Goal: Navigation & Orientation: Find specific page/section

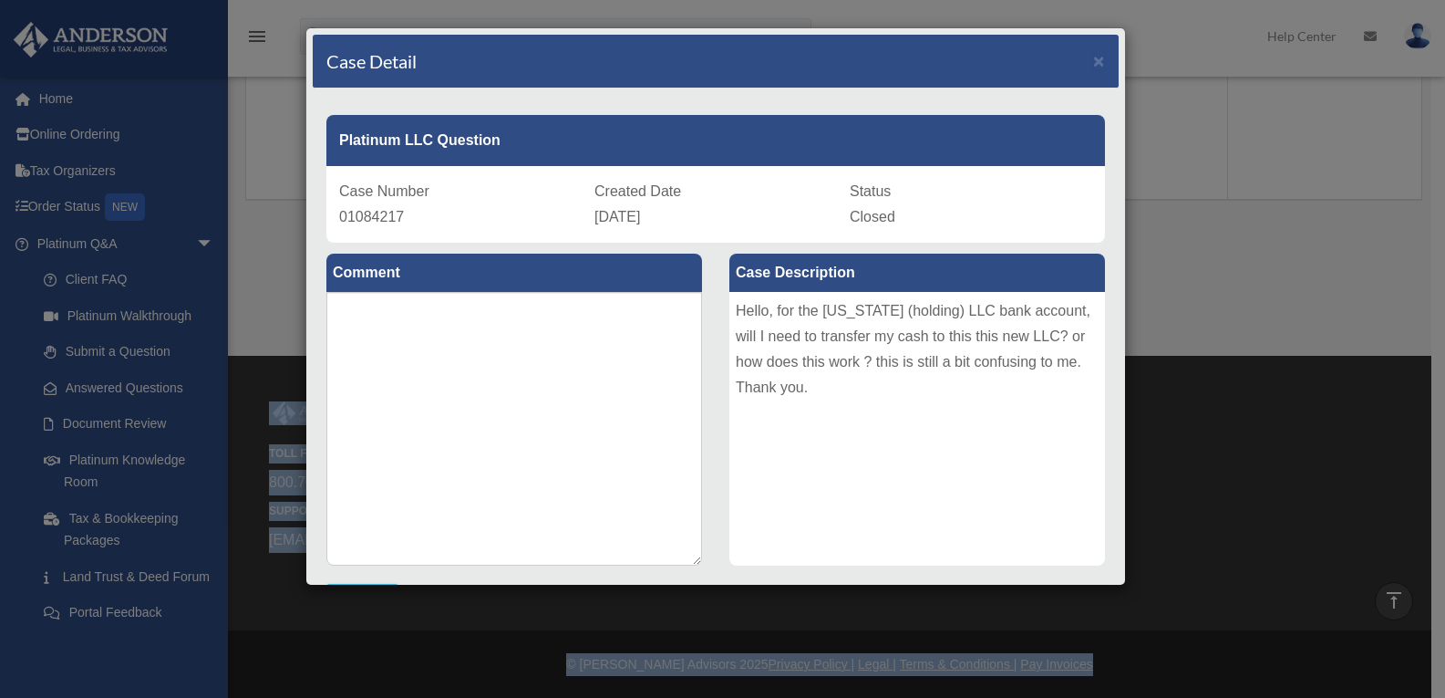
scroll to position [426, 0]
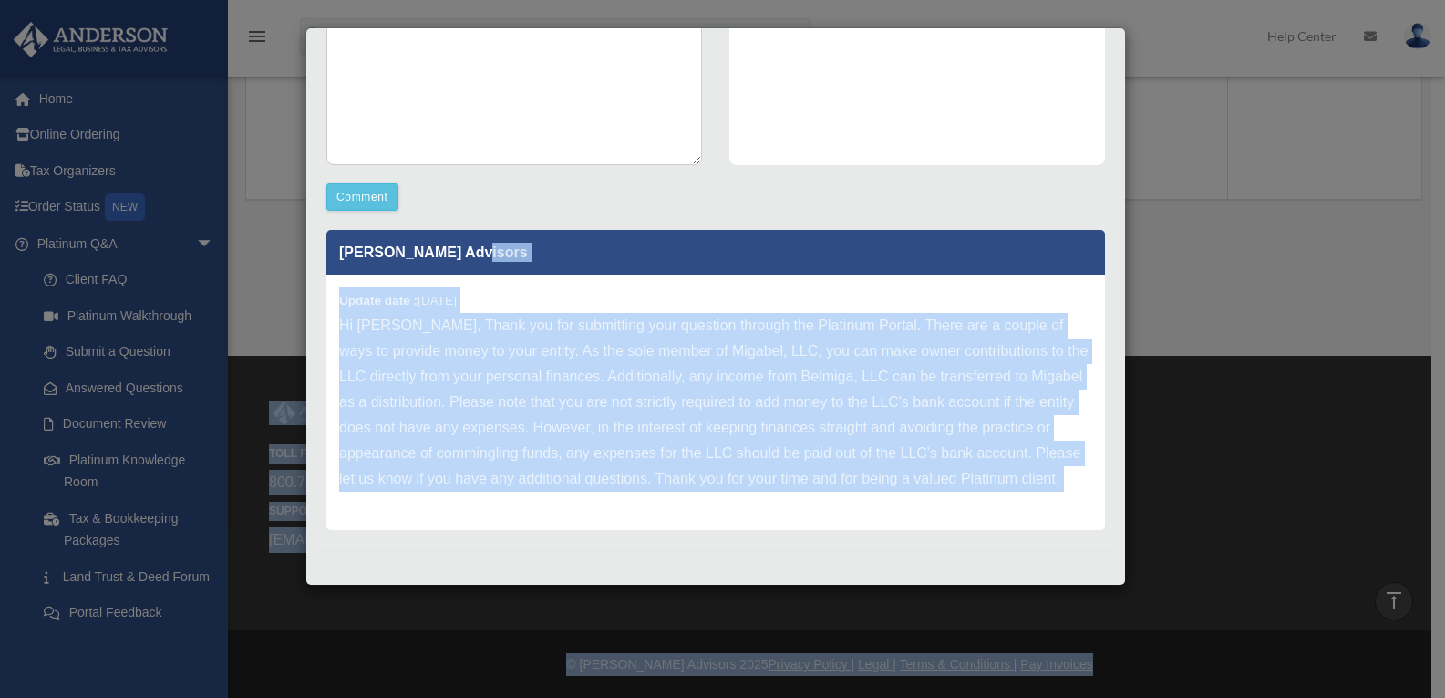
click at [922, 341] on p "Hi [PERSON_NAME], Thank you for submitting your question through the Platinum P…" at bounding box center [715, 402] width 753 height 179
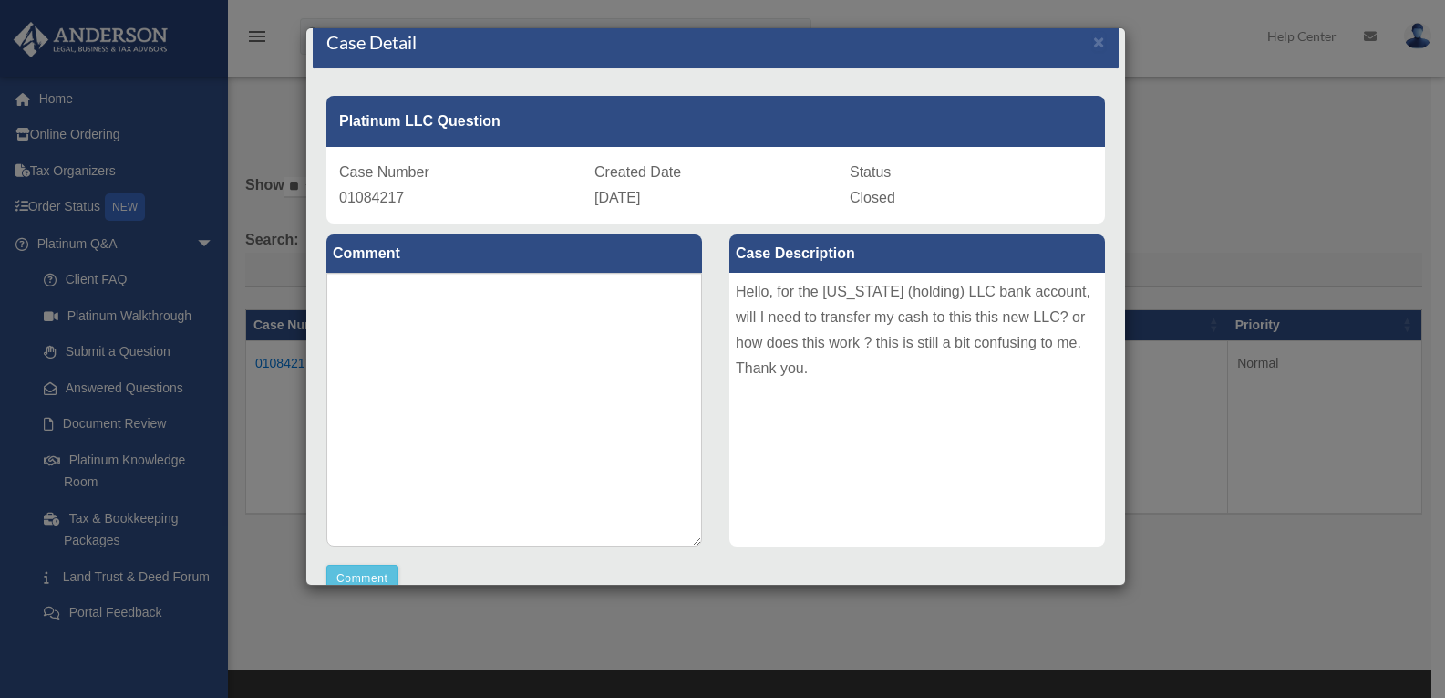
scroll to position [36, 0]
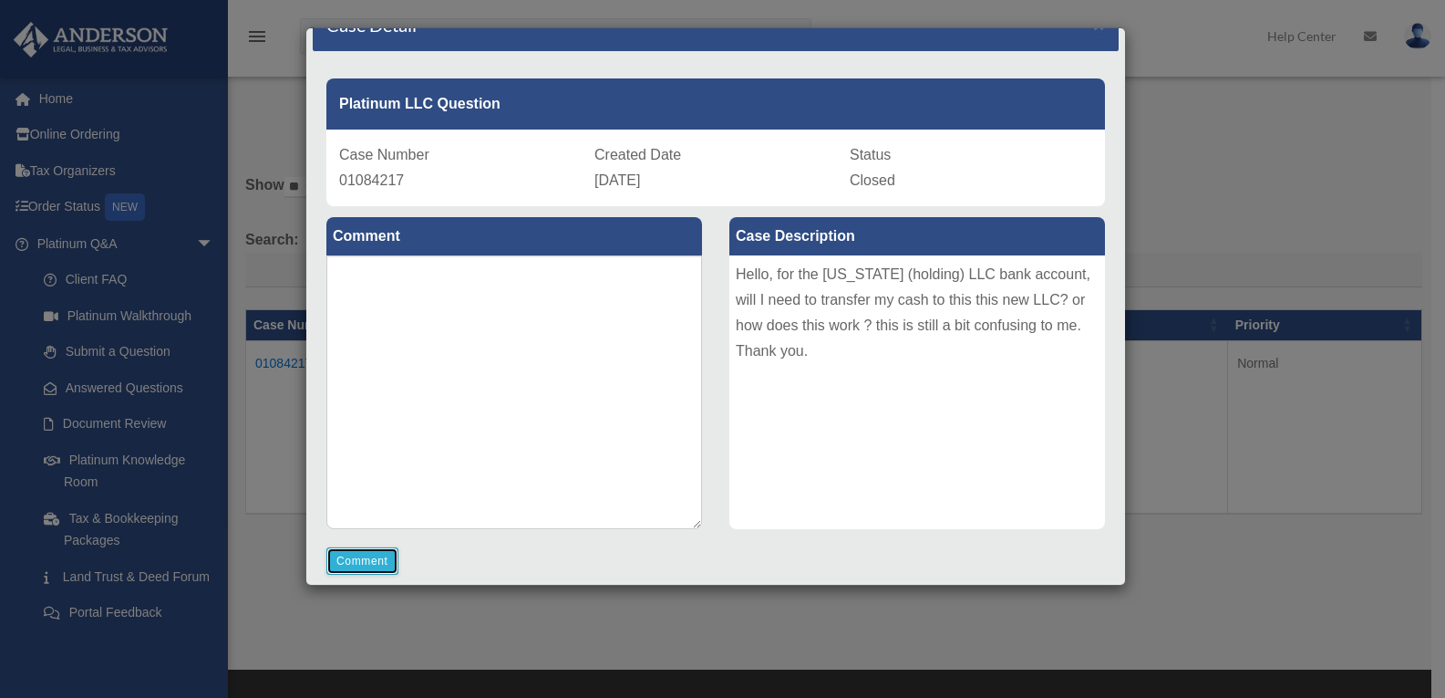
click at [353, 560] on button "Comment" at bounding box center [362, 560] width 72 height 27
click at [1147, 109] on div "Case Detail × Platinum LLC Question Case Number 01084217 Created Date August 20…" at bounding box center [722, 349] width 1445 height 698
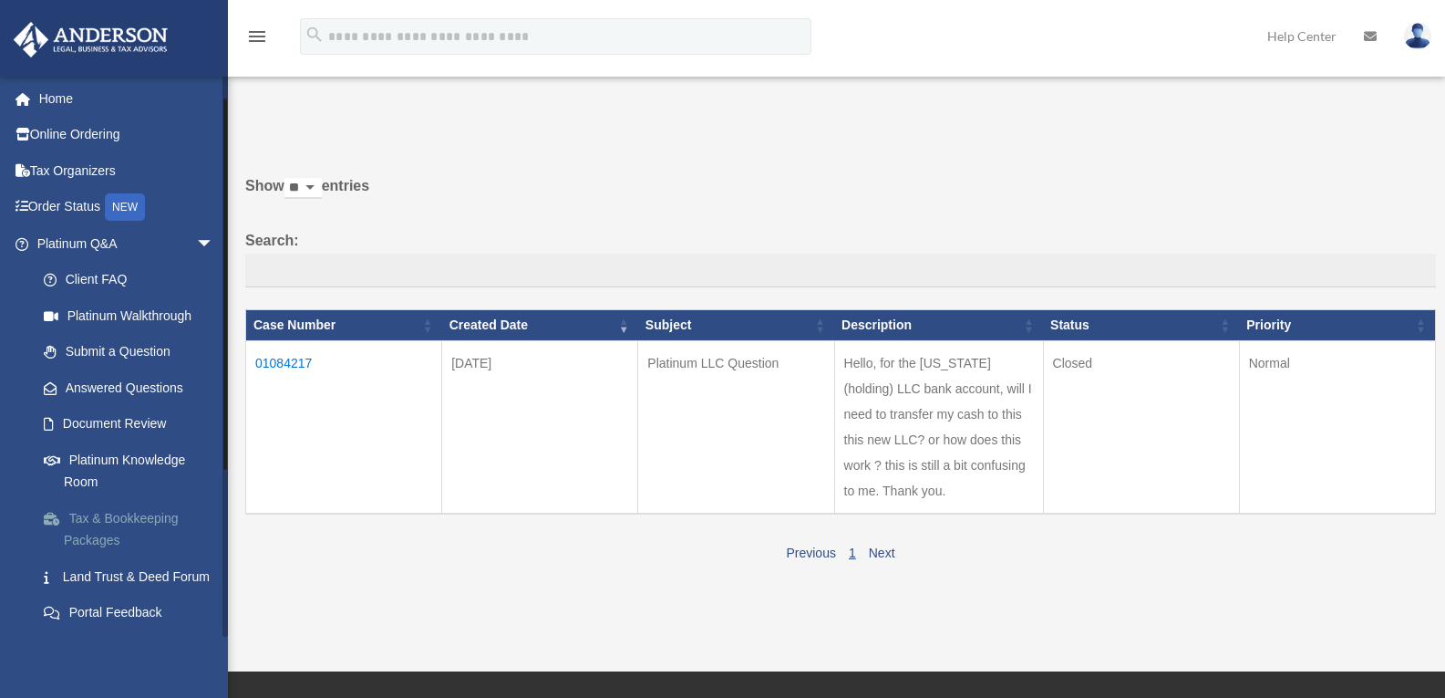
scroll to position [273, 0]
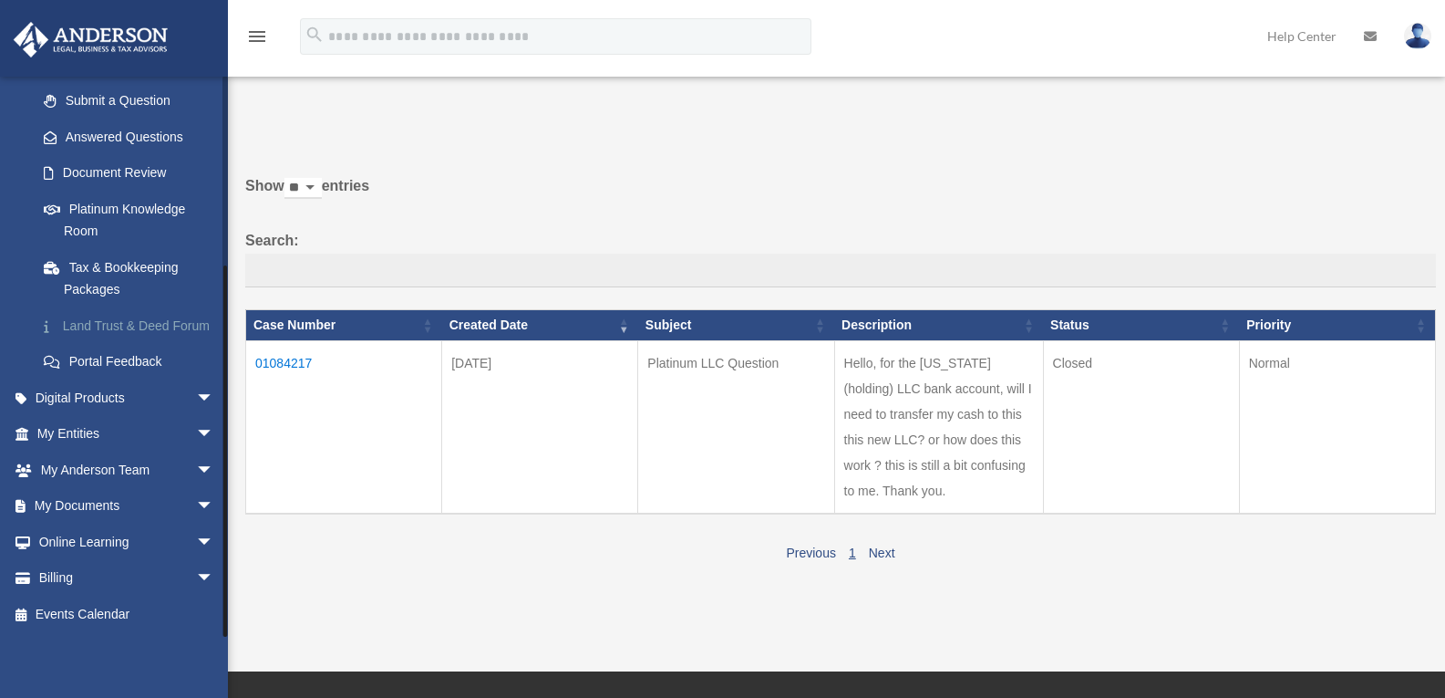
click at [136, 307] on link "Land Trust & Deed Forum" at bounding box center [134, 325] width 216 height 36
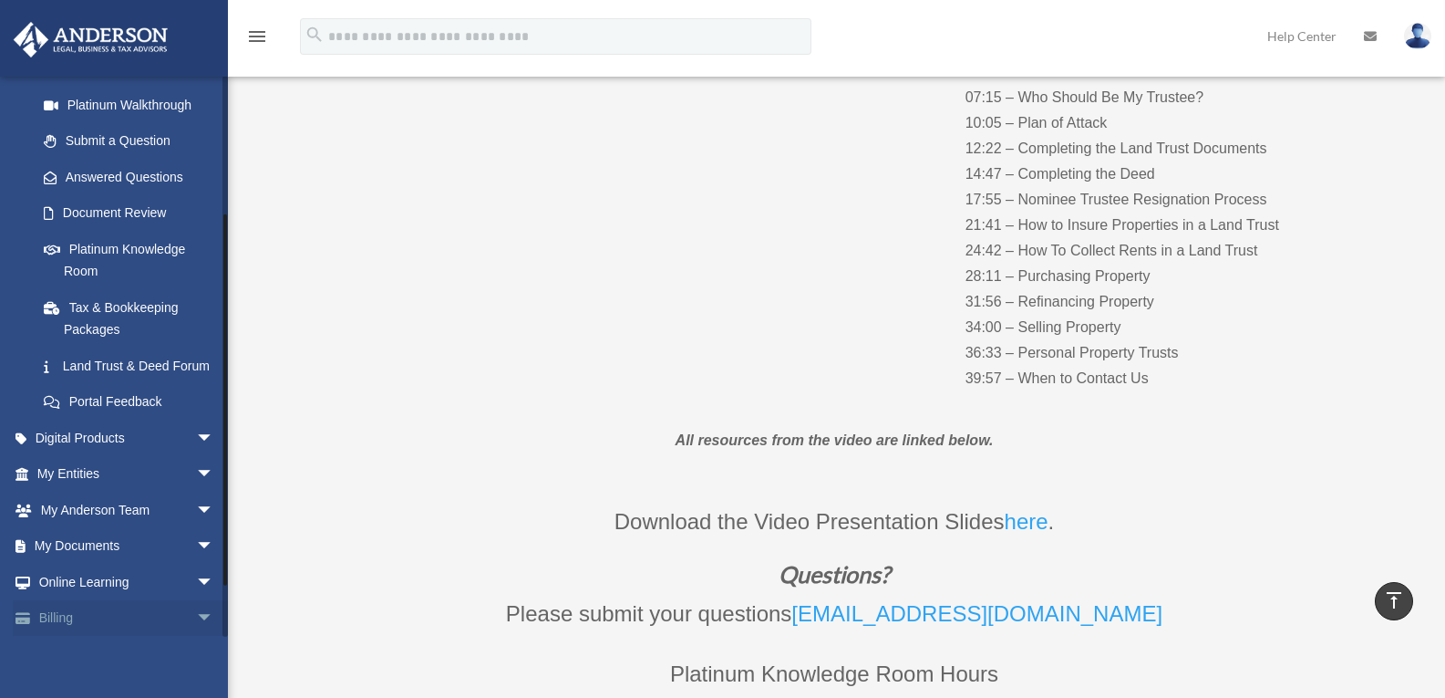
scroll to position [181, 0]
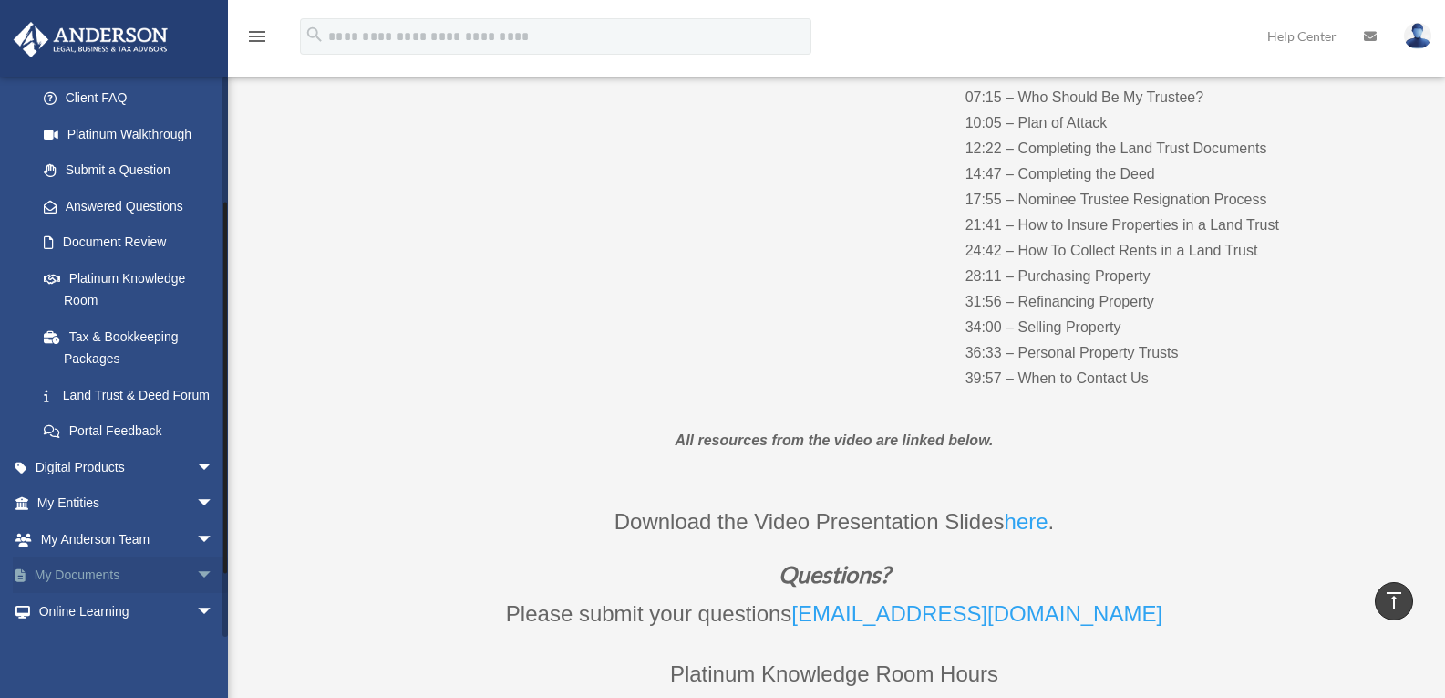
click at [96, 594] on link "My Documents arrow_drop_down" at bounding box center [127, 575] width 229 height 36
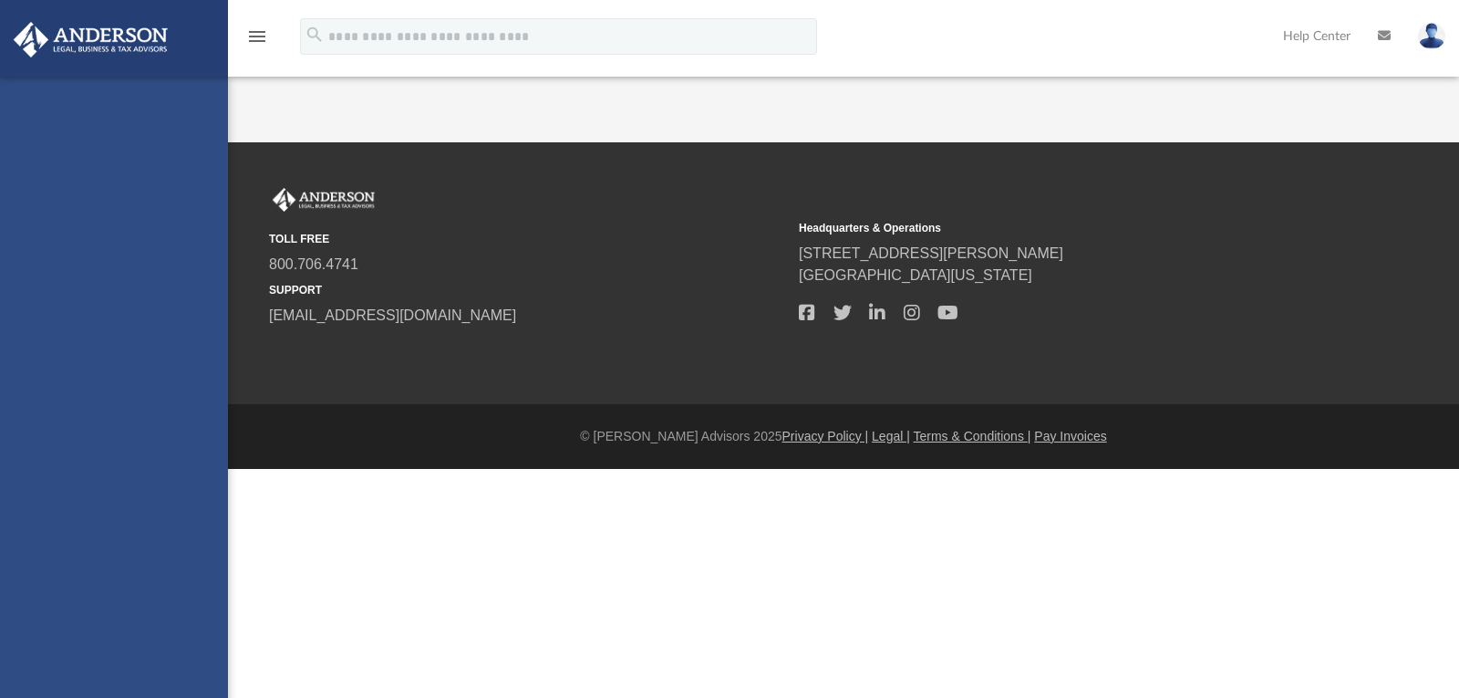
click at [95, 603] on div "[EMAIL_ADDRESS][DOMAIN_NAME] Sign Out [EMAIL_ADDRESS][DOMAIN_NAME] Home Online …" at bounding box center [114, 426] width 228 height 698
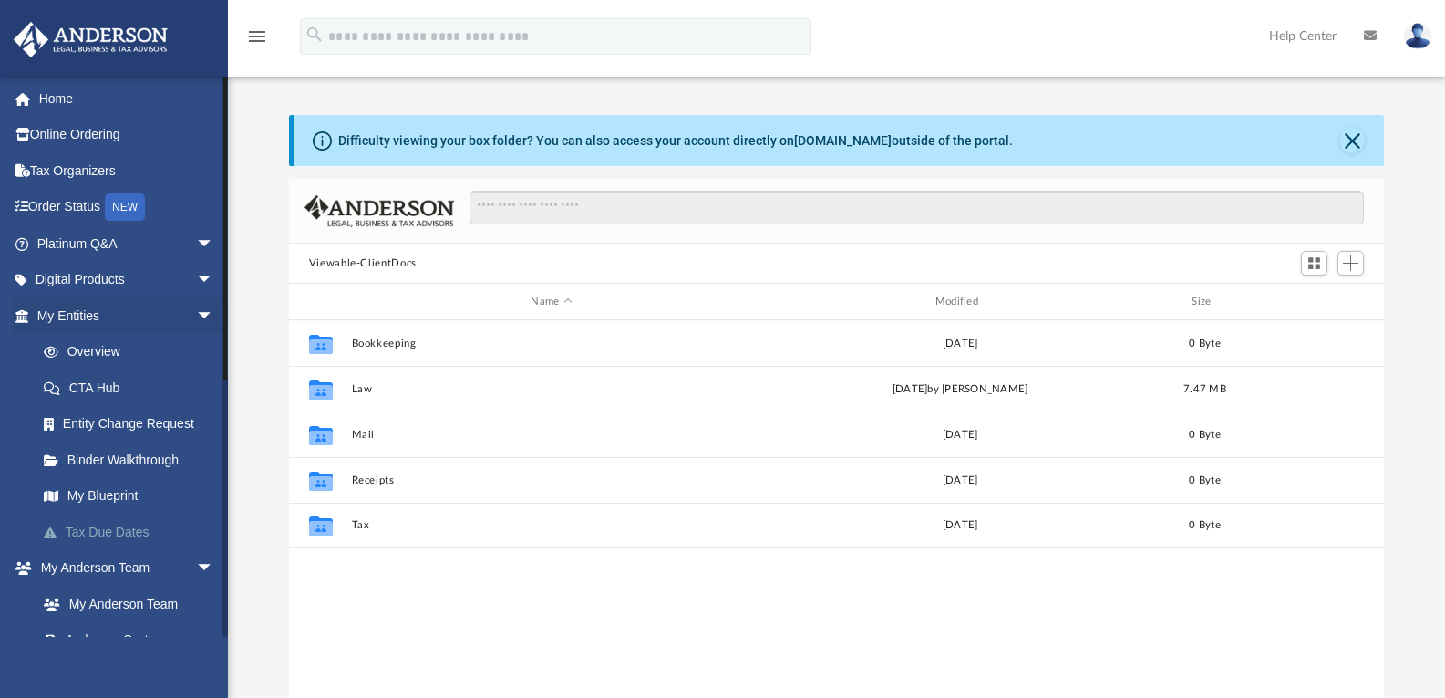
scroll to position [274, 0]
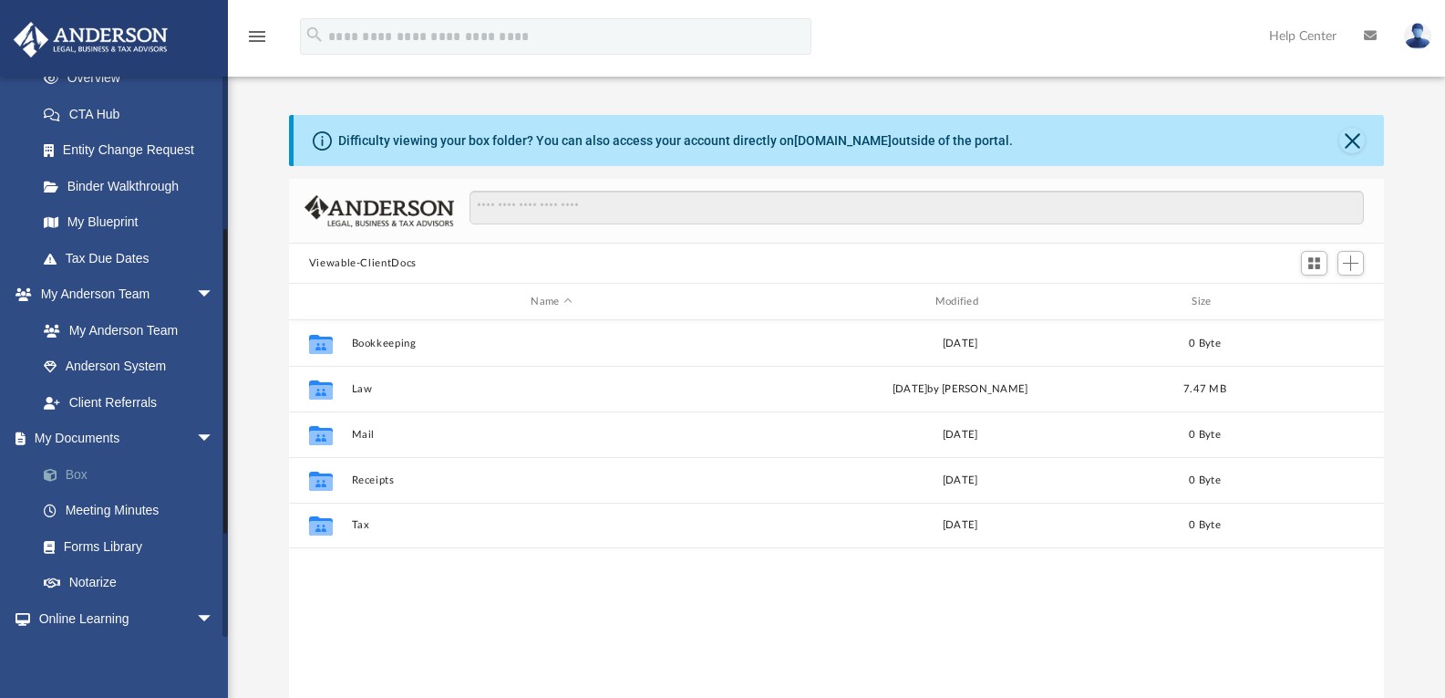
click at [87, 481] on link "Box" at bounding box center [134, 474] width 216 height 36
click at [76, 472] on link "Box" at bounding box center [134, 474] width 216 height 36
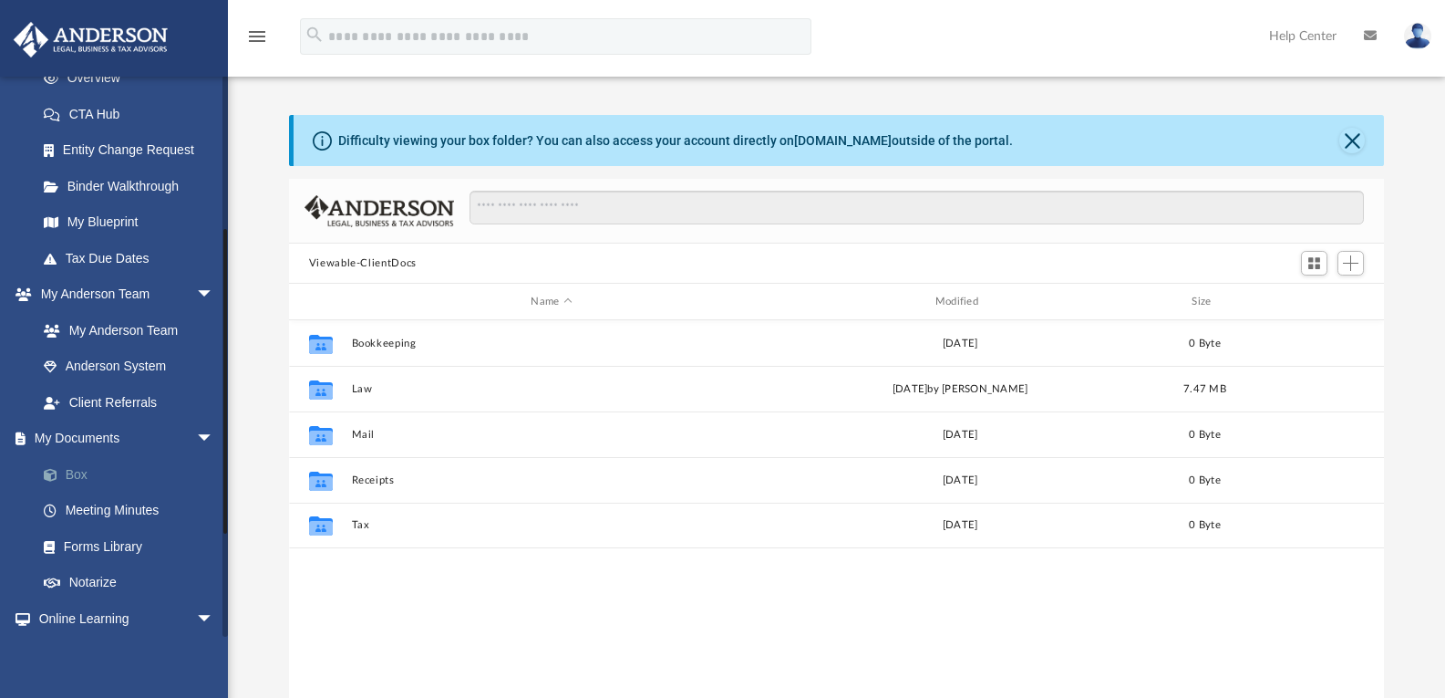
click at [54, 472] on span at bounding box center [60, 475] width 12 height 13
drag, startPoint x: 87, startPoint y: 470, endPoint x: 141, endPoint y: 470, distance: 54.7
click at [88, 472] on link "Box" at bounding box center [134, 474] width 216 height 36
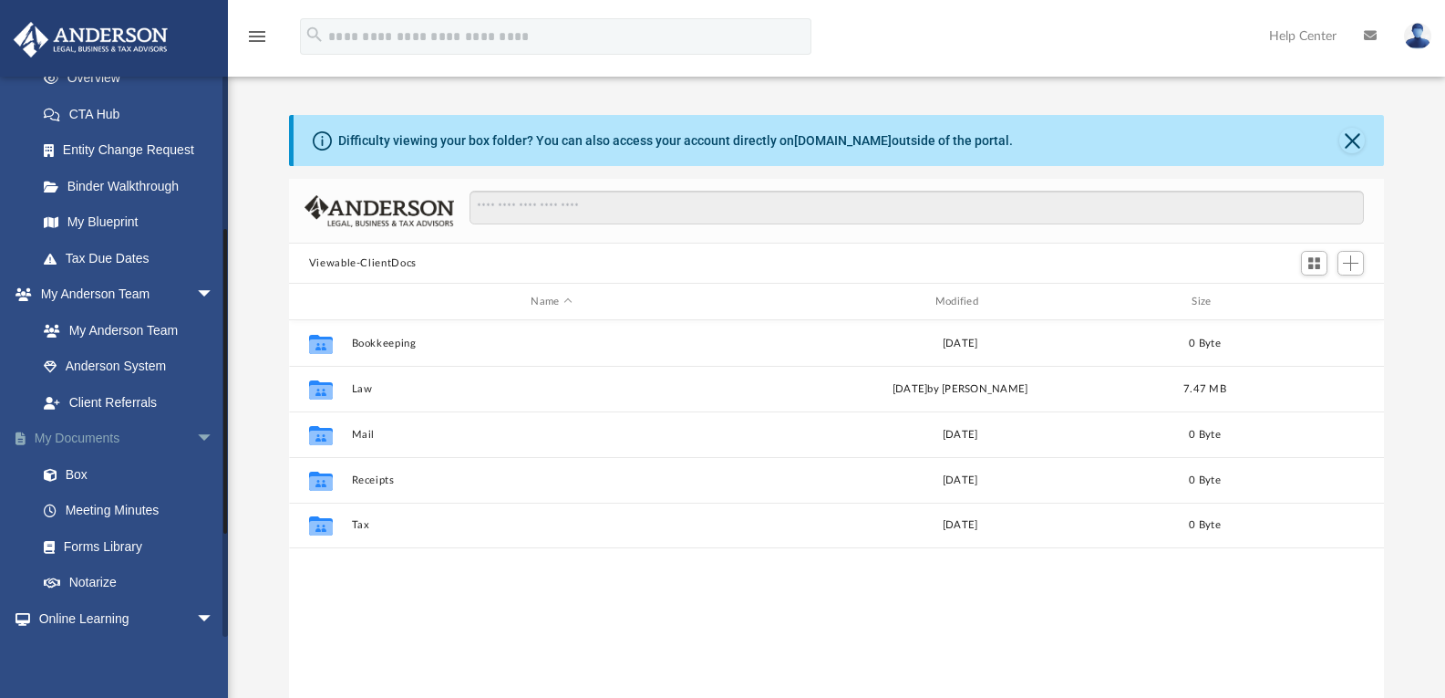
click at [202, 439] on span "arrow_drop_down" at bounding box center [214, 438] width 36 height 37
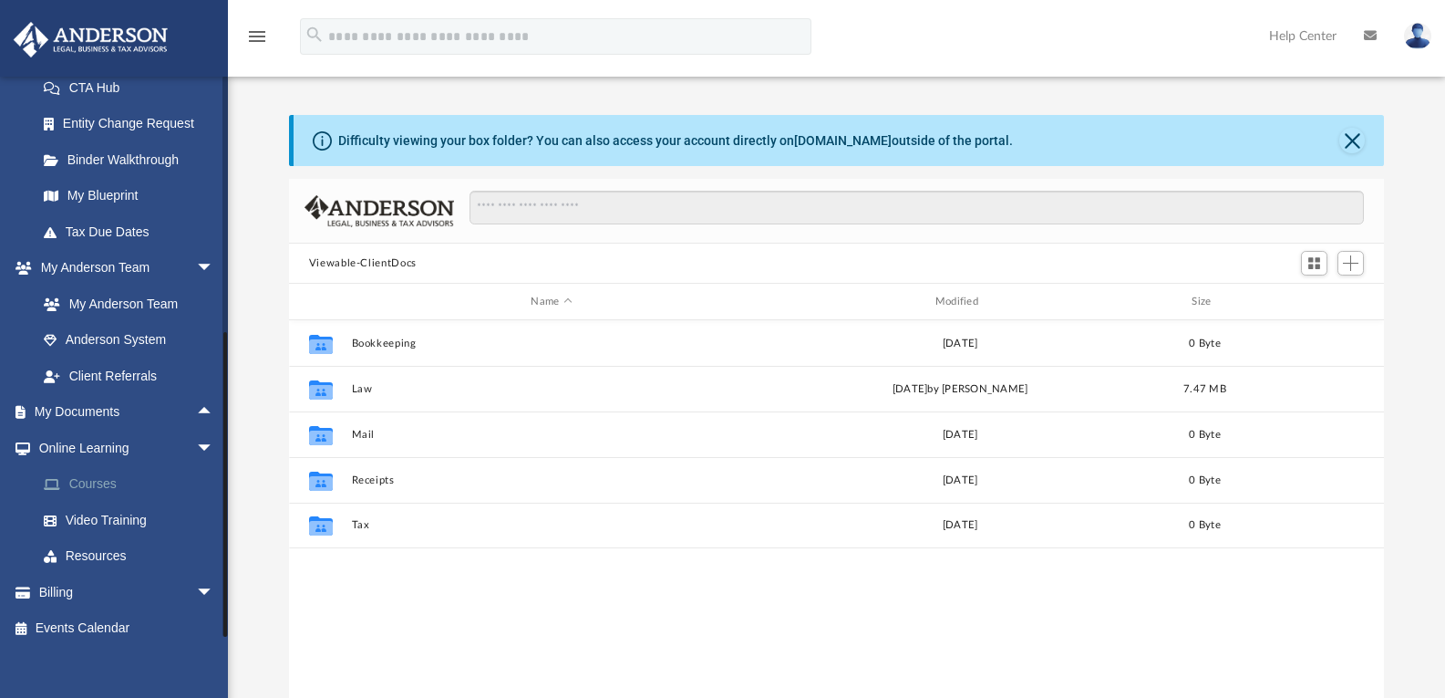
scroll to position [314, 0]
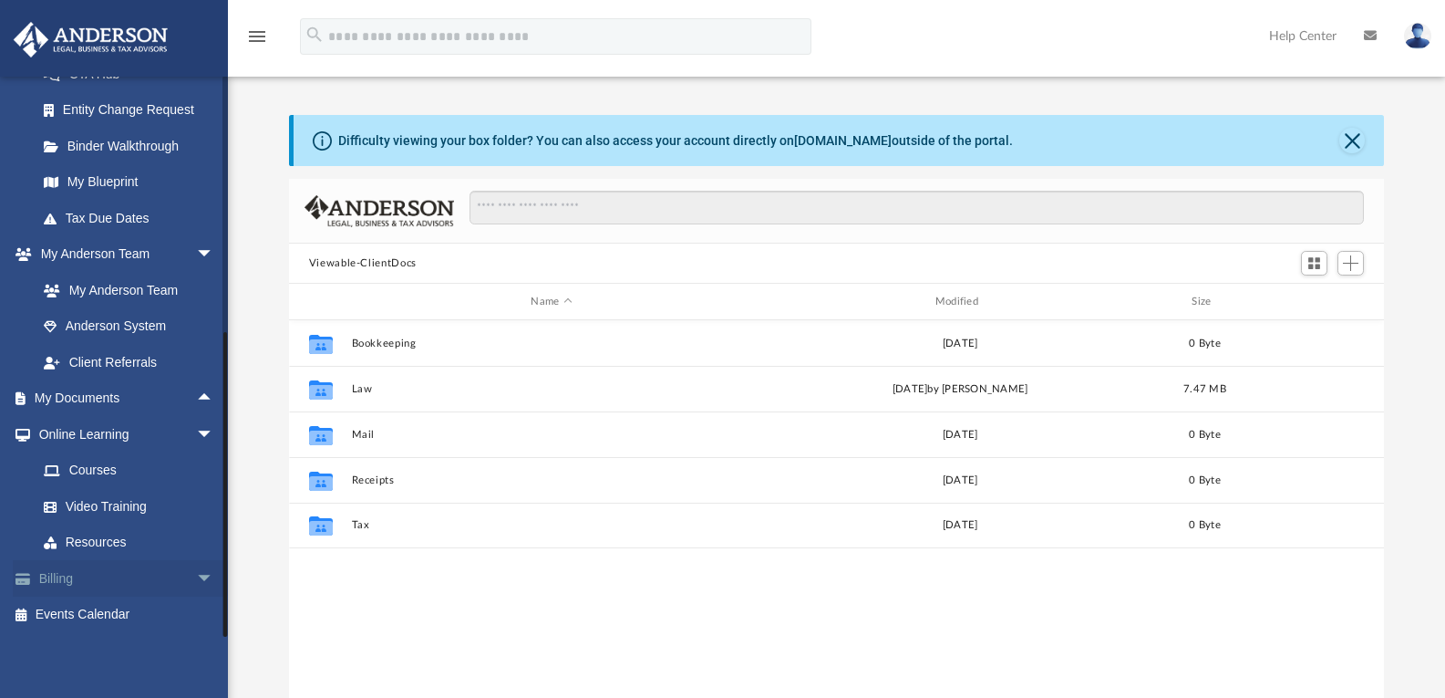
click at [45, 574] on link "Billing arrow_drop_down" at bounding box center [127, 578] width 229 height 36
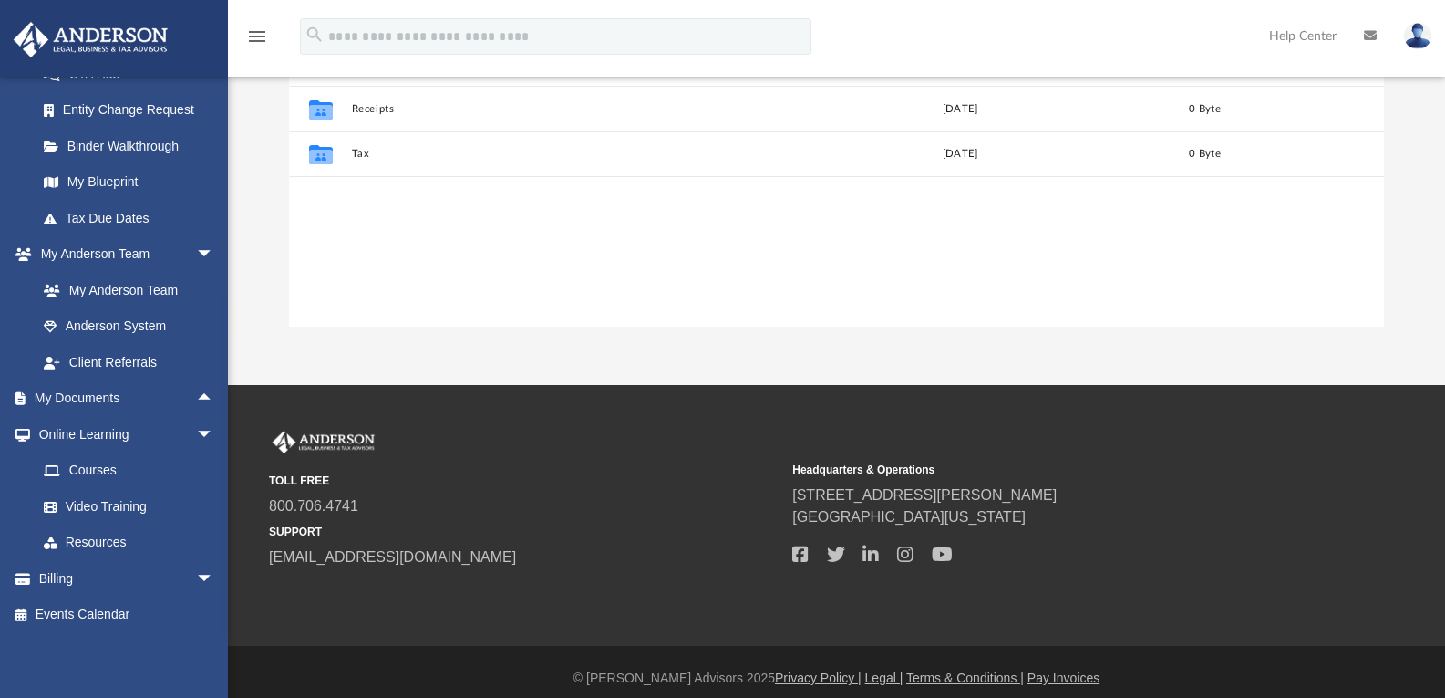
scroll to position [384, 0]
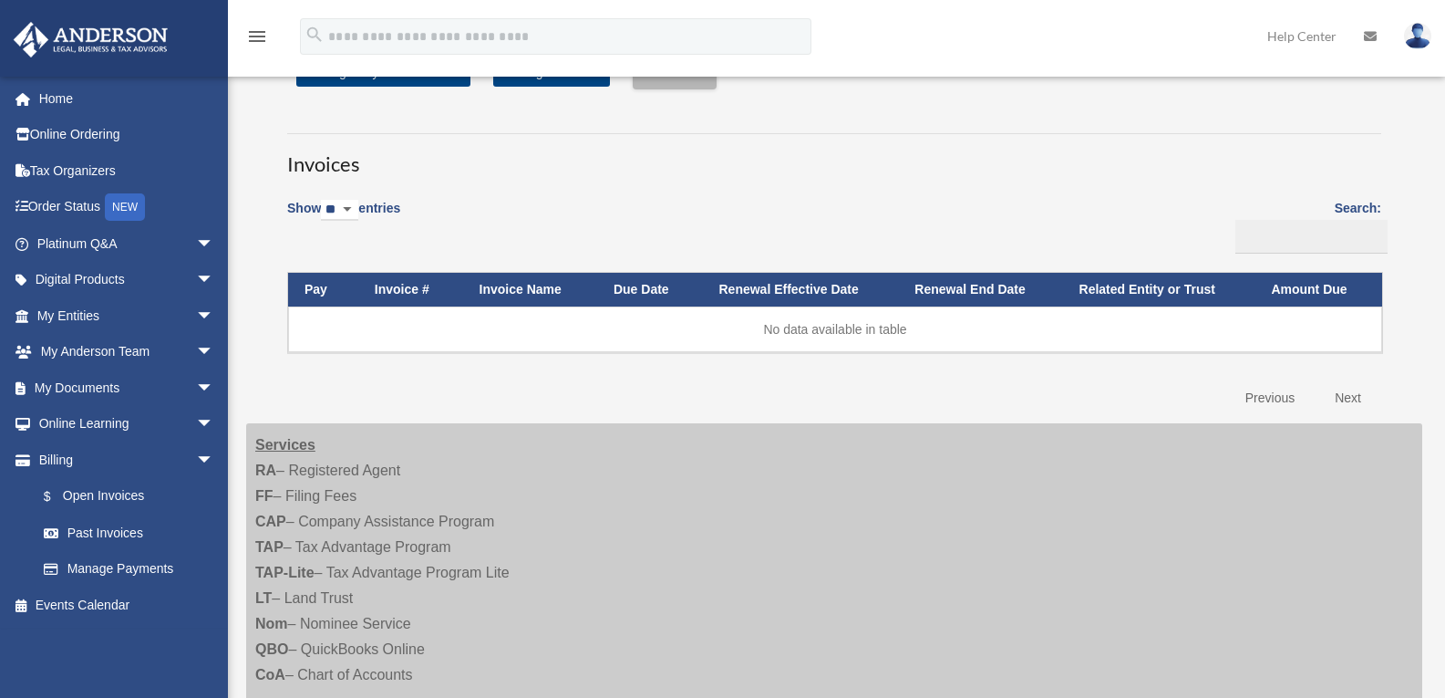
scroll to position [274, 0]
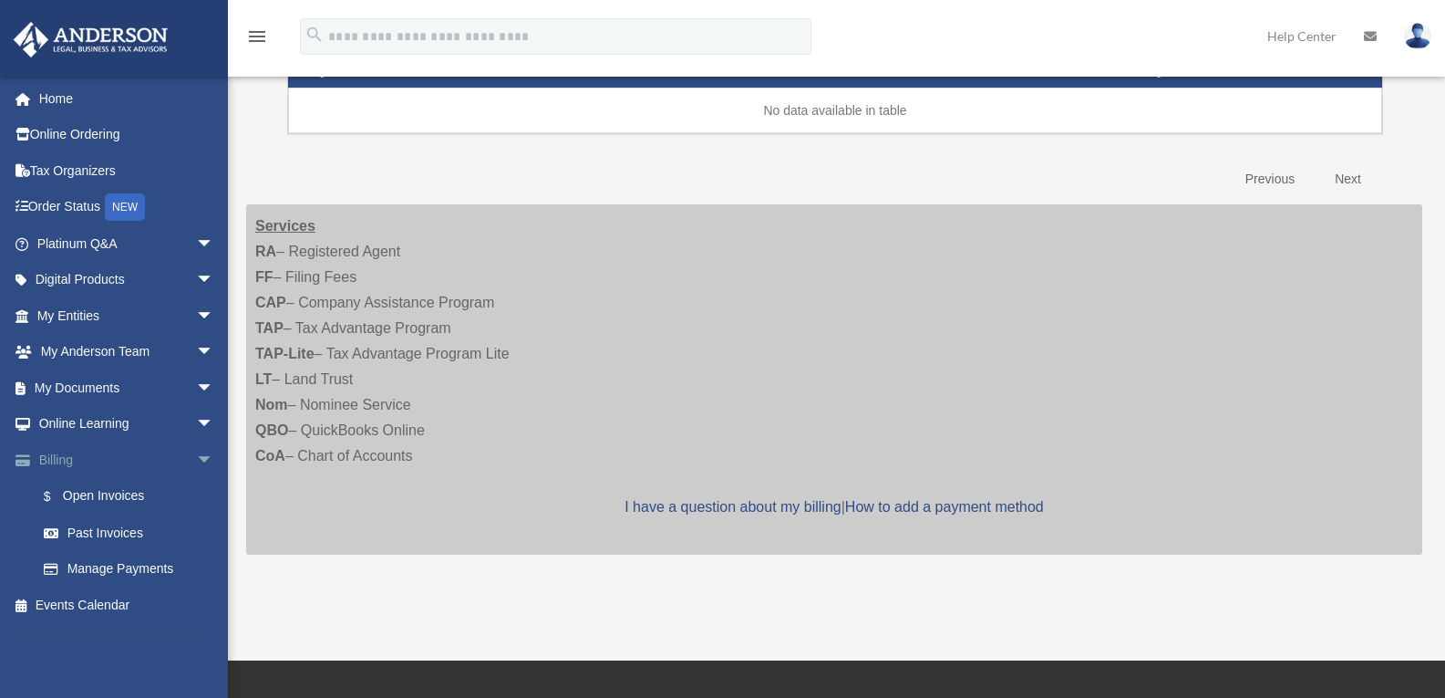
click at [196, 463] on span "arrow_drop_down" at bounding box center [214, 459] width 36 height 37
click at [48, 460] on link "Billing arrow_drop_up" at bounding box center [127, 459] width 229 height 36
click at [94, 391] on link "My Documents arrow_drop_down" at bounding box center [127, 387] width 229 height 36
click at [95, 380] on link "My Documents arrow_drop_down" at bounding box center [127, 387] width 229 height 36
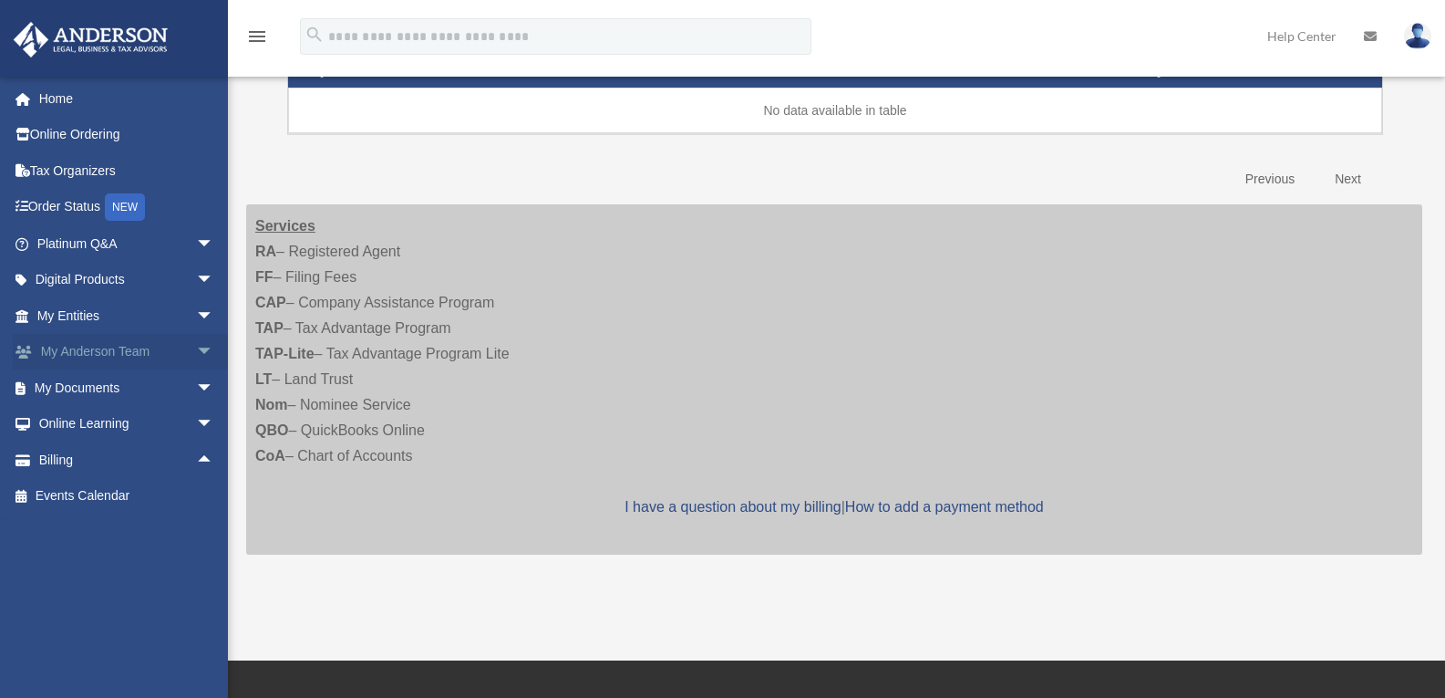
click at [196, 352] on span "arrow_drop_down" at bounding box center [214, 352] width 36 height 37
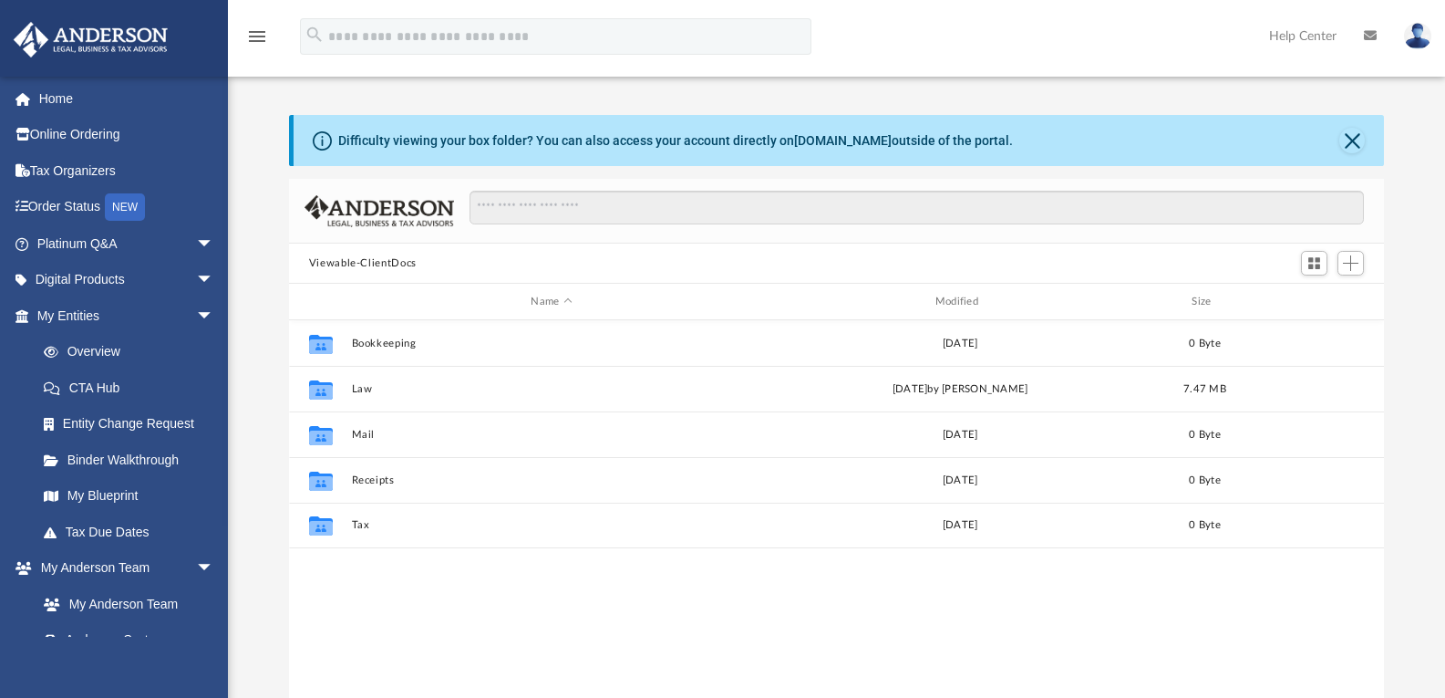
scroll to position [401, 1081]
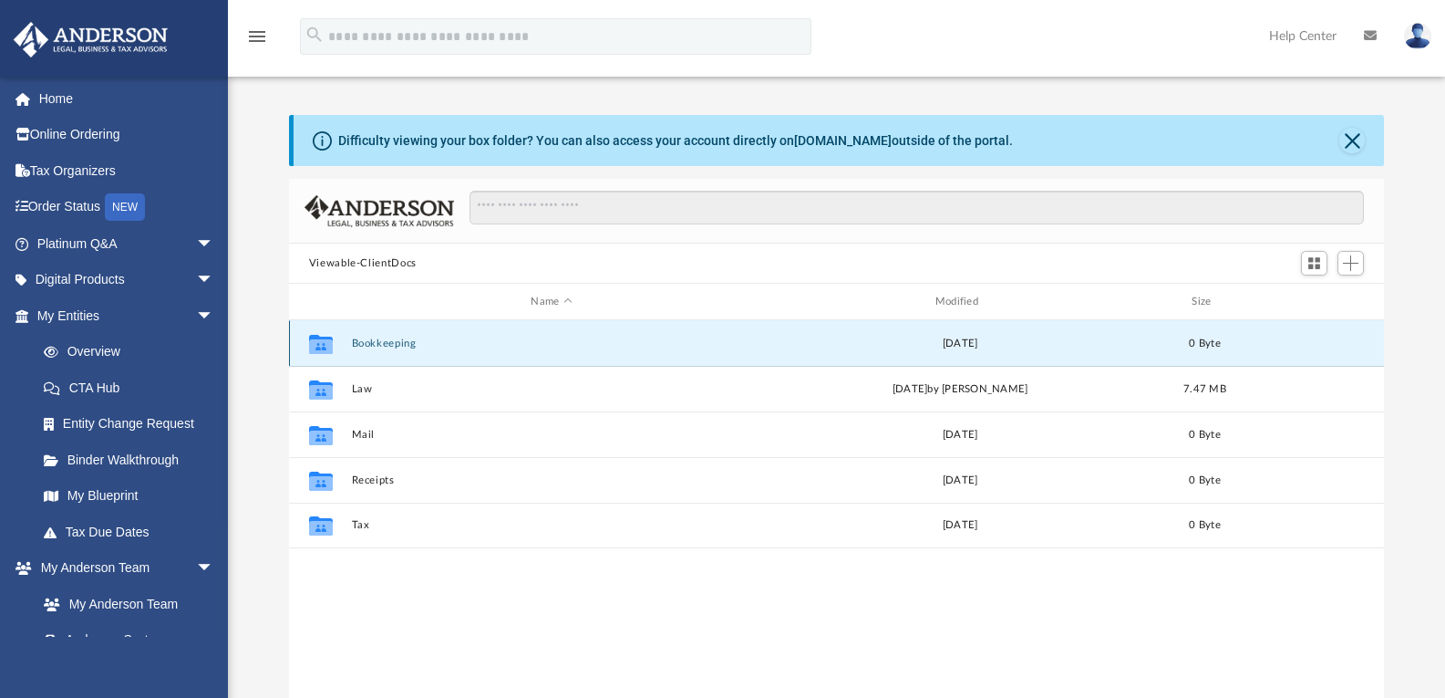
click at [377, 346] on button "Bookkeeping" at bounding box center [551, 343] width 400 height 12
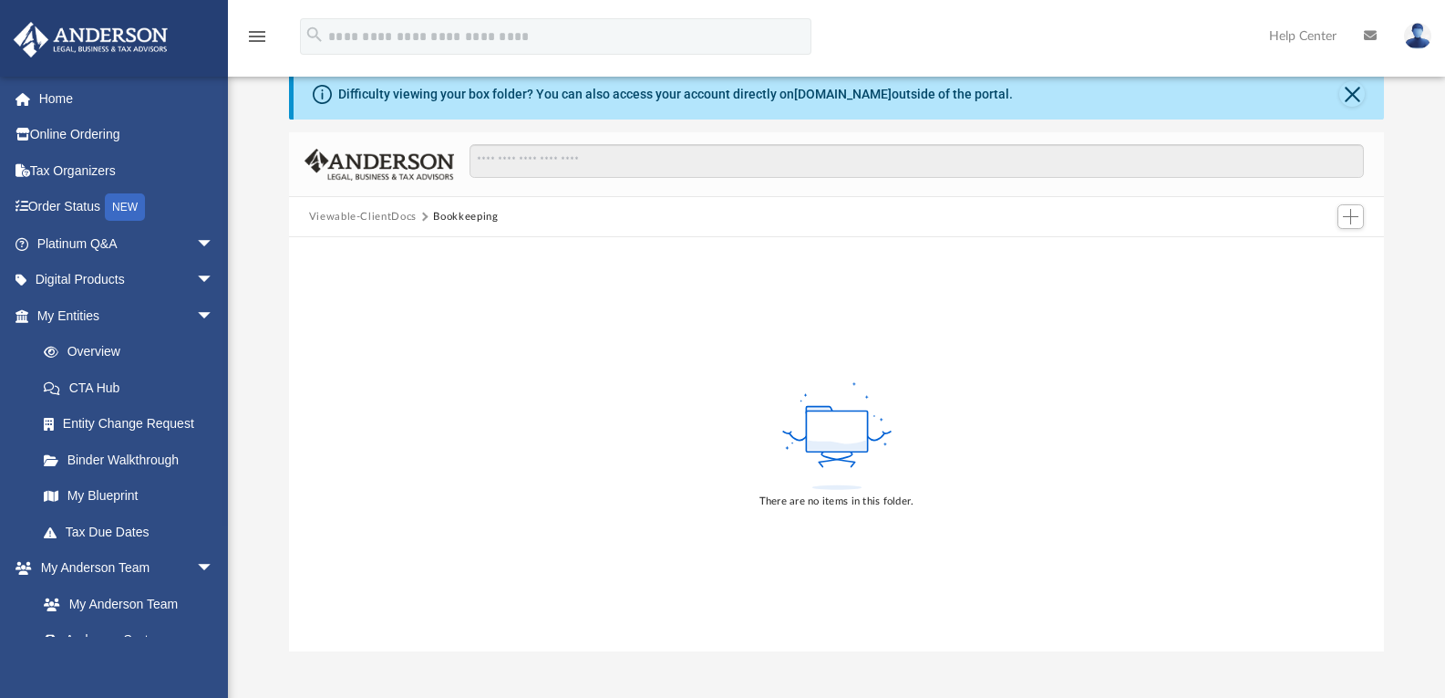
scroll to position [91, 0]
